Goal: Transaction & Acquisition: Purchase product/service

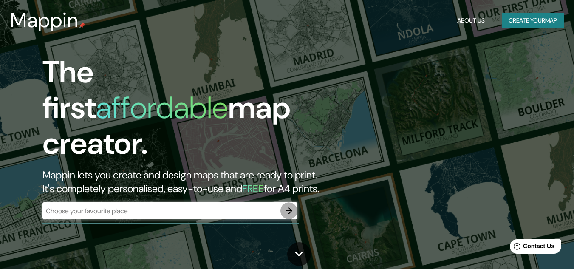
click at [287, 206] on icon "button" at bounding box center [289, 211] width 10 height 10
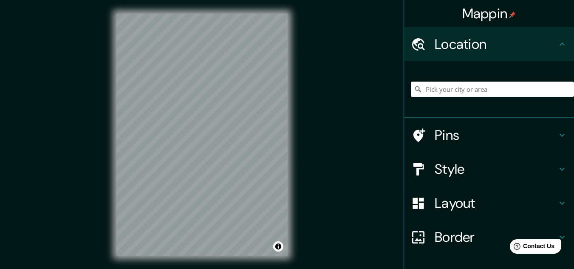
click at [484, 91] on input "Pick your city or area" at bounding box center [492, 89] width 163 height 15
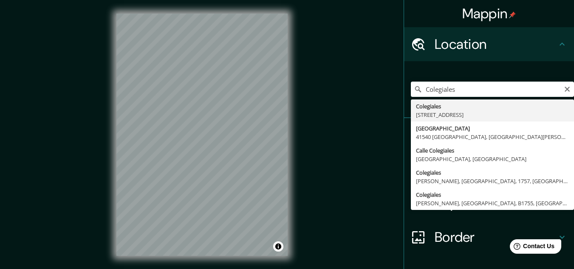
type input "[STREET_ADDRESS]"
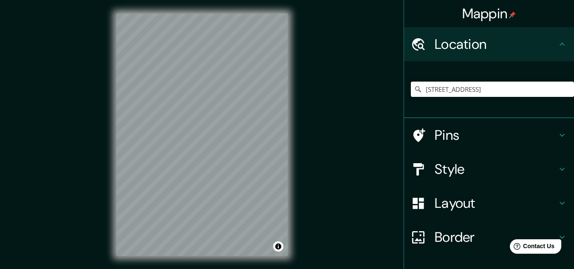
click at [487, 169] on h4 "Style" at bounding box center [495, 169] width 122 height 17
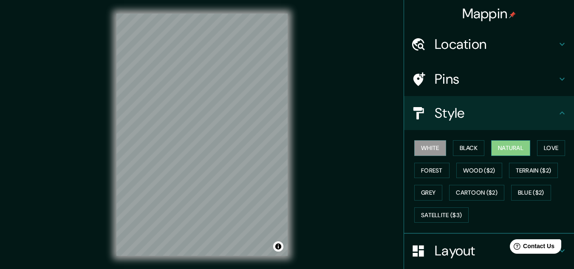
click at [501, 148] on button "Natural" at bounding box center [510, 148] width 39 height 16
click at [539, 144] on button "Love" at bounding box center [551, 148] width 28 height 16
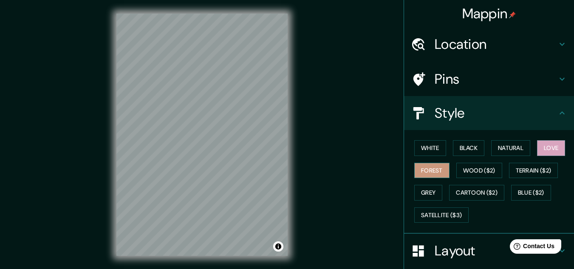
click at [439, 172] on button "Forest" at bounding box center [431, 171] width 35 height 16
click at [456, 175] on button "Wood ($2)" at bounding box center [479, 171] width 46 height 16
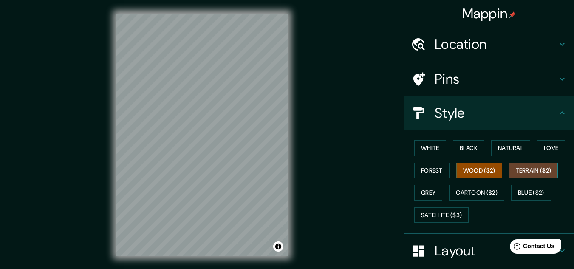
click at [542, 171] on button "Terrain ($2)" at bounding box center [533, 171] width 49 height 16
click at [536, 202] on div "White Black Natural Love Forest Wood ($2) Terrain ($2) Grey Cartoon ($2) Blue (…" at bounding box center [492, 181] width 163 height 89
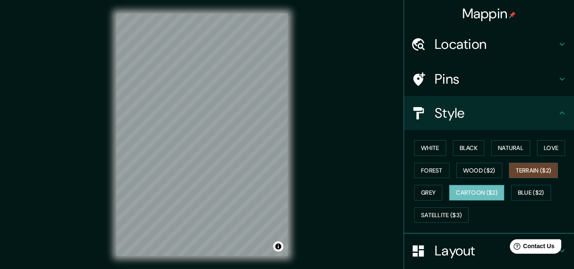
click at [476, 191] on button "Cartoon ($2)" at bounding box center [476, 193] width 55 height 16
click at [433, 190] on button "Grey" at bounding box center [428, 193] width 28 height 16
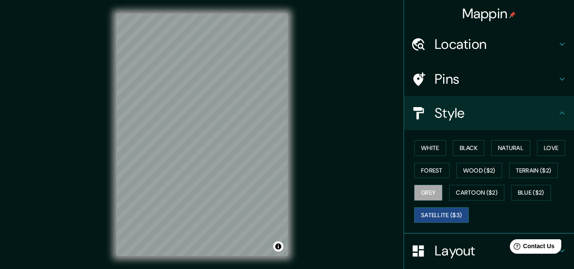
click at [452, 209] on button "Satellite ($3)" at bounding box center [441, 215] width 54 height 16
click at [474, 191] on button "Cartoon ($2)" at bounding box center [476, 193] width 55 height 16
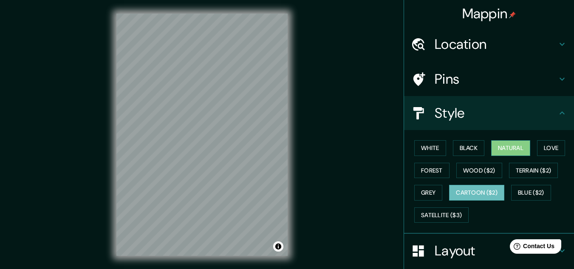
click at [507, 146] on button "Natural" at bounding box center [510, 148] width 39 height 16
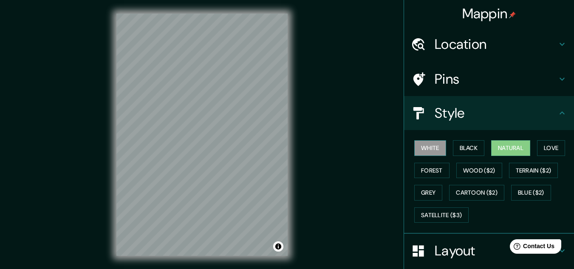
click at [425, 149] on button "White" at bounding box center [430, 148] width 32 height 16
click at [469, 149] on button "Black" at bounding box center [469, 148] width 32 height 16
click at [492, 152] on button "Natural" at bounding box center [510, 148] width 39 height 16
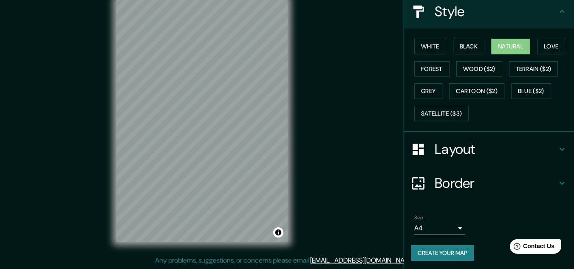
scroll to position [101, 0]
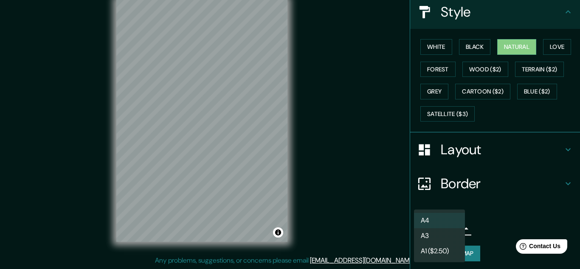
click at [454, 224] on body "Mappin Location [STREET_ADDRESS] Pins Style White Black Natural Love Forest Woo…" at bounding box center [290, 120] width 580 height 269
click at [455, 233] on li "A3" at bounding box center [439, 235] width 51 height 15
type input "a4"
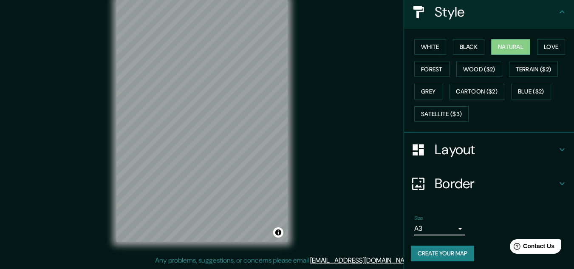
click at [525, 161] on div "Layout" at bounding box center [489, 149] width 170 height 34
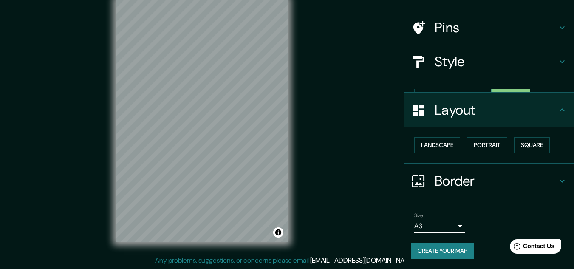
scroll to position [37, 0]
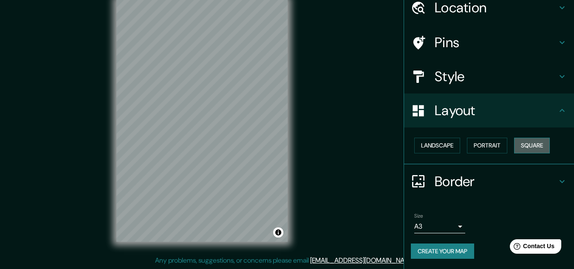
click at [527, 144] on button "Square" at bounding box center [532, 146] width 36 height 16
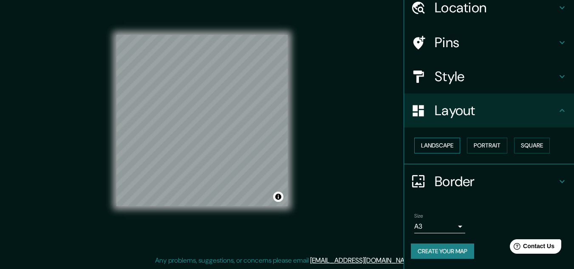
click at [434, 144] on button "Landscape" at bounding box center [437, 146] width 46 height 16
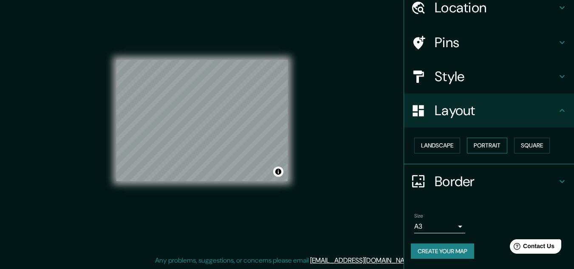
click at [467, 147] on button "Portrait" at bounding box center [487, 146] width 40 height 16
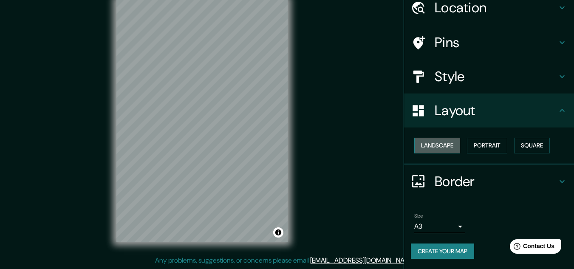
click at [431, 147] on button "Landscape" at bounding box center [437, 146] width 46 height 16
